Goal: Obtain resource: Obtain resource

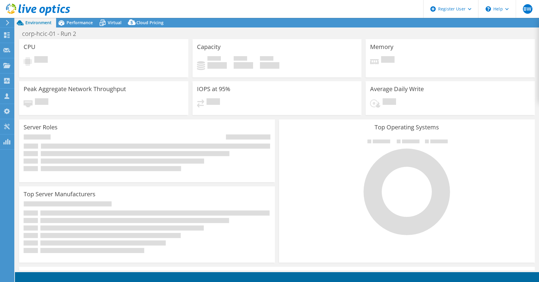
select select "USD"
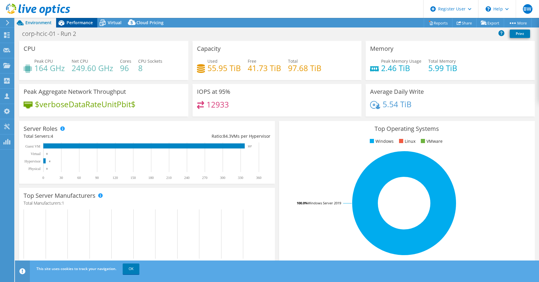
click at [80, 23] on span "Performance" at bounding box center [80, 23] width 26 height 6
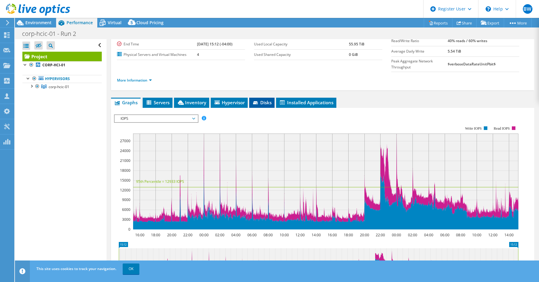
click at [263, 99] on span "Disks" at bounding box center [261, 102] width 19 height 6
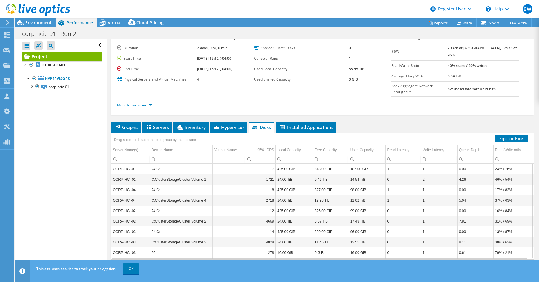
scroll to position [2, 0]
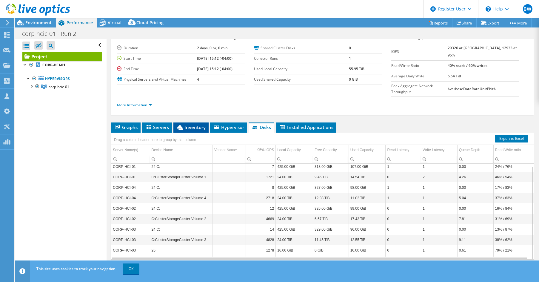
click at [191, 122] on li "Inventory" at bounding box center [191, 127] width 35 height 10
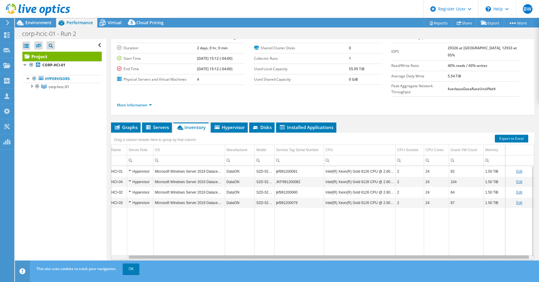
scroll to position [0, 18]
drag, startPoint x: 466, startPoint y: 246, endPoint x: 518, endPoint y: 242, distance: 52.7
click at [518, 242] on body "BW Dell User [PERSON_NAME] [PERSON_NAME][EMAIL_ADDRESS][DOMAIN_NAME] Dell My Pr…" at bounding box center [269, 141] width 539 height 282
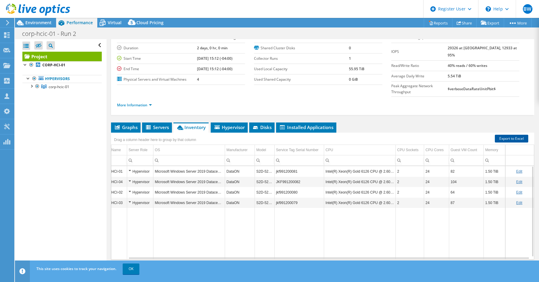
click at [509, 135] on link "Export to Excel" at bounding box center [511, 139] width 33 height 8
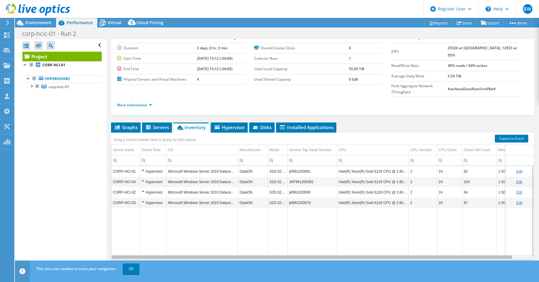
drag, startPoint x: 442, startPoint y: 246, endPoint x: 346, endPoint y: 235, distance: 96.2
click at [346, 237] on body "BW Dell User [PERSON_NAME] [PERSON_NAME][EMAIL_ADDRESS][DOMAIN_NAME] Dell My Pr…" at bounding box center [269, 141] width 539 height 282
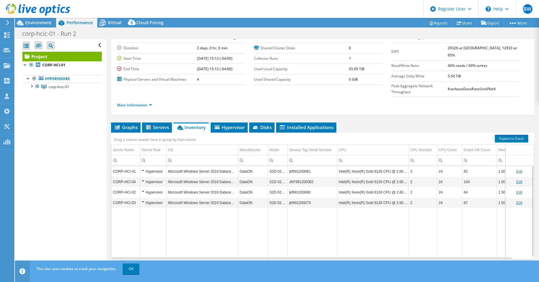
click at [25, 122] on div "Open All Close All Hide Excluded Nodes Project Tree Filter" at bounding box center [60, 154] width 91 height 231
click at [36, 25] on span "Environment" at bounding box center [38, 23] width 26 height 6
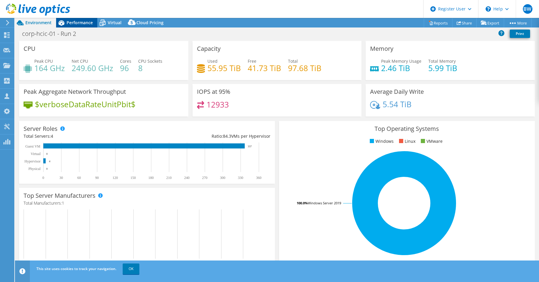
click at [77, 23] on span "Performance" at bounding box center [80, 23] width 26 height 6
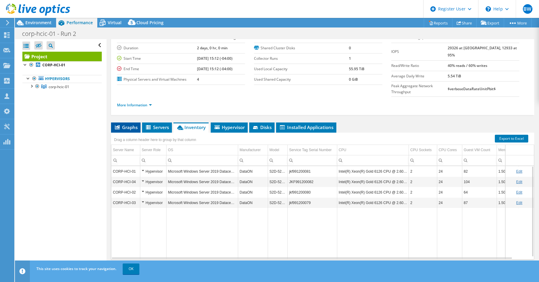
click at [127, 124] on span "Graphs" at bounding box center [126, 127] width 24 height 6
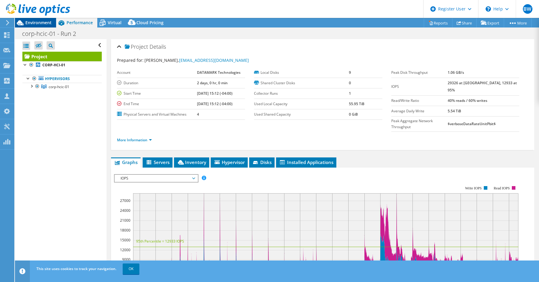
click at [38, 27] on div "Environment" at bounding box center [35, 23] width 41 height 10
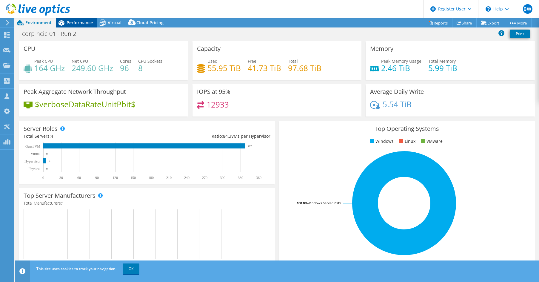
click at [82, 24] on span "Performance" at bounding box center [80, 23] width 26 height 6
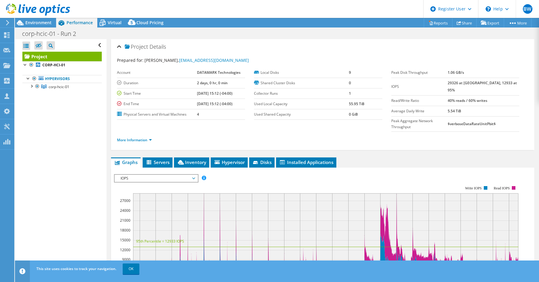
drag, startPoint x: 456, startPoint y: 84, endPoint x: 474, endPoint y: 83, distance: 17.3
click at [474, 83] on tr "IOPS 29326 at [GEOGRAPHIC_DATA], 12933 at 95%" at bounding box center [456, 87] width 128 height 18
click at [42, 89] on link "corp-hcic-01" at bounding box center [61, 87] width 79 height 8
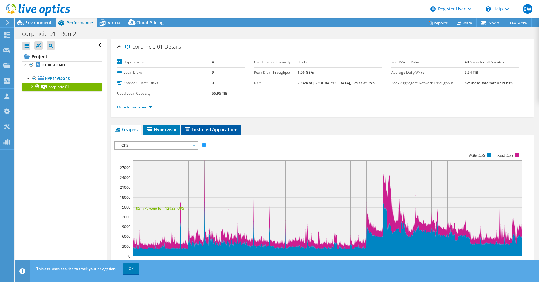
click at [228, 128] on span "Installed Applications" at bounding box center [211, 129] width 54 height 6
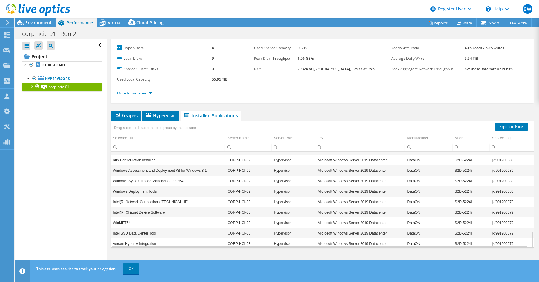
scroll to position [492, 0]
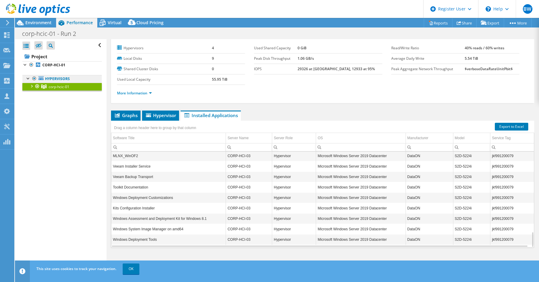
click at [61, 79] on link "Hypervisors" at bounding box center [61, 79] width 79 height 8
click at [29, 78] on div at bounding box center [28, 78] width 6 height 6
click at [26, 79] on div at bounding box center [28, 78] width 6 height 6
click at [44, 78] on link "Hypervisors" at bounding box center [61, 79] width 79 height 8
click at [48, 62] on link "CORP-HCI-01" at bounding box center [61, 65] width 79 height 8
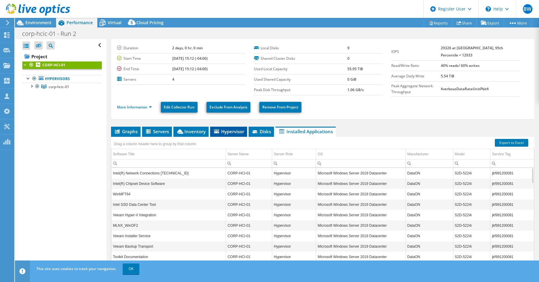
click at [238, 132] on span "Hypervisor" at bounding box center [228, 131] width 31 height 6
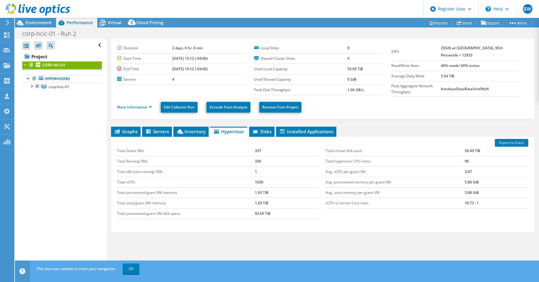
click at [278, 196] on td "1.93 TiB" at bounding box center [287, 192] width 65 height 10
drag, startPoint x: 44, startPoint y: 149, endPoint x: 47, endPoint y: 148, distance: 3.1
click at [45, 148] on div "Open All Close All Hide Excluded Nodes Project Tree Filter" at bounding box center [60, 154] width 91 height 231
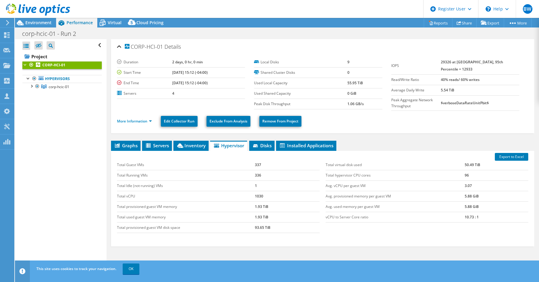
click at [29, 20] on div at bounding box center [35, 10] width 70 height 20
click at [46, 25] on div "Environment" at bounding box center [35, 23] width 41 height 10
